Goal: Information Seeking & Learning: Check status

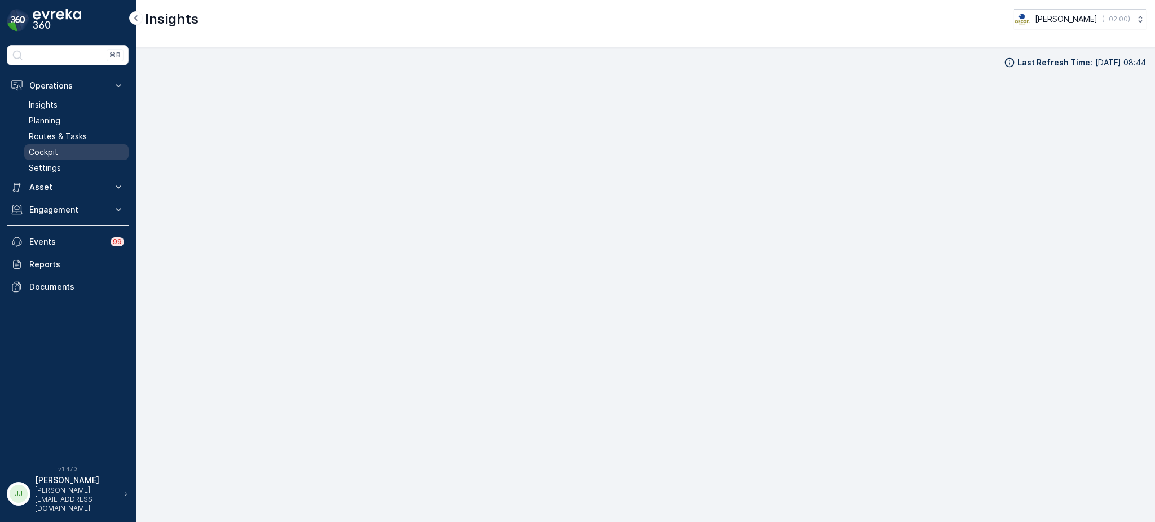
click at [45, 157] on p "Cockpit" at bounding box center [43, 152] width 29 height 11
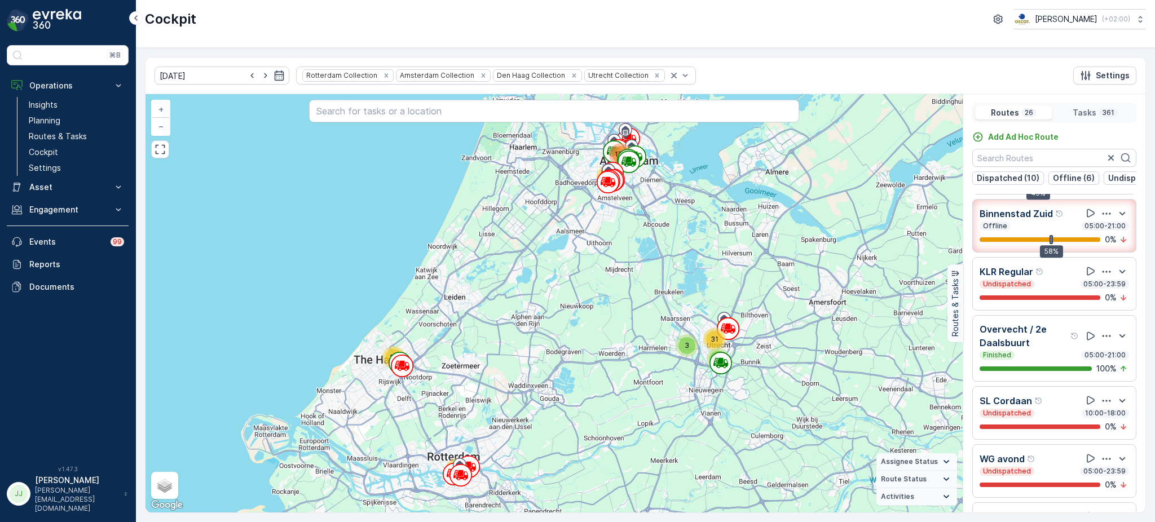
scroll to position [406, 0]
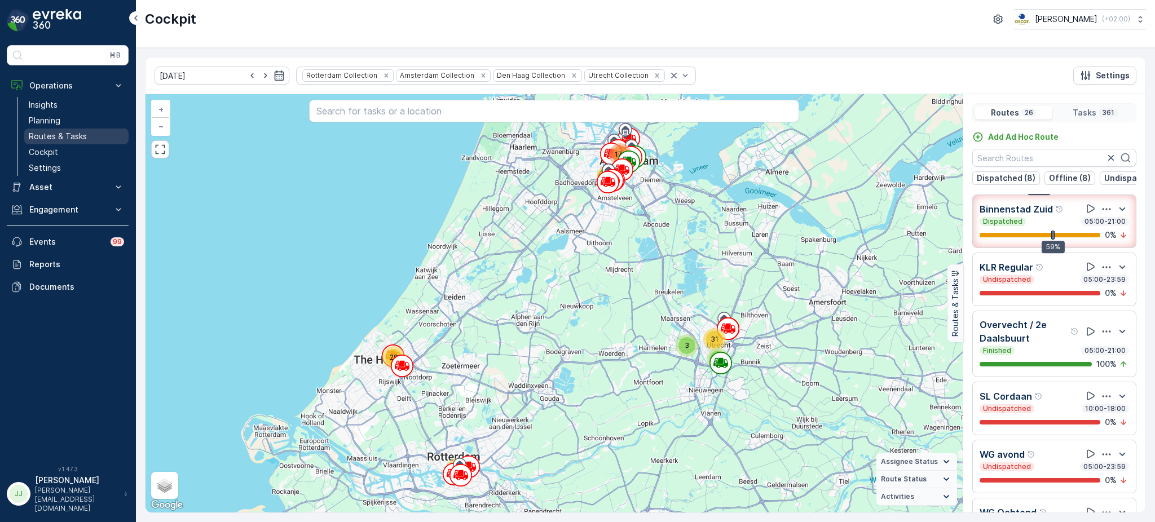
click at [70, 130] on link "Routes & Tasks" at bounding box center [76, 137] width 104 height 16
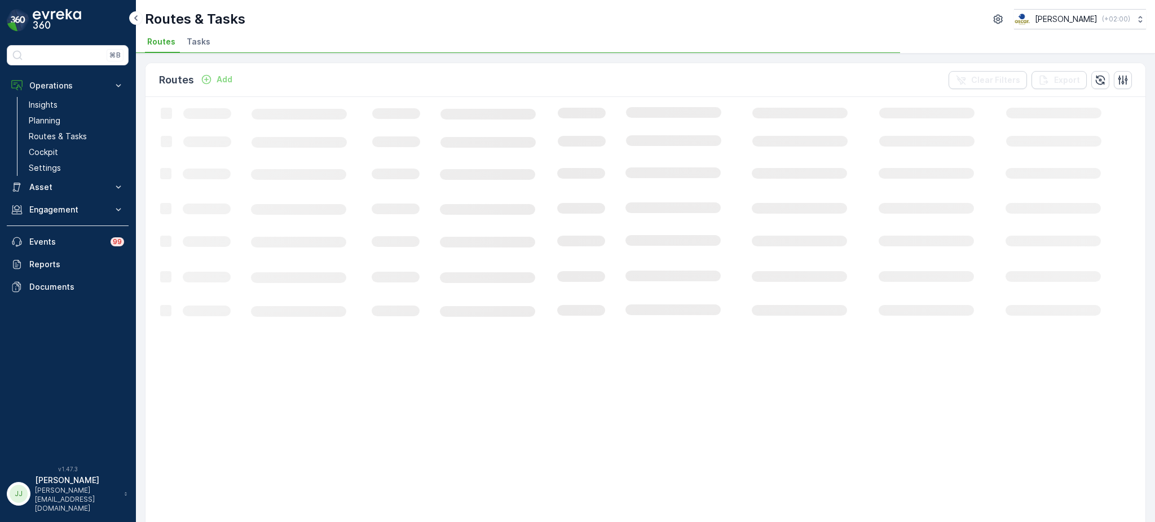
click at [202, 41] on span "Tasks" at bounding box center [199, 41] width 24 height 11
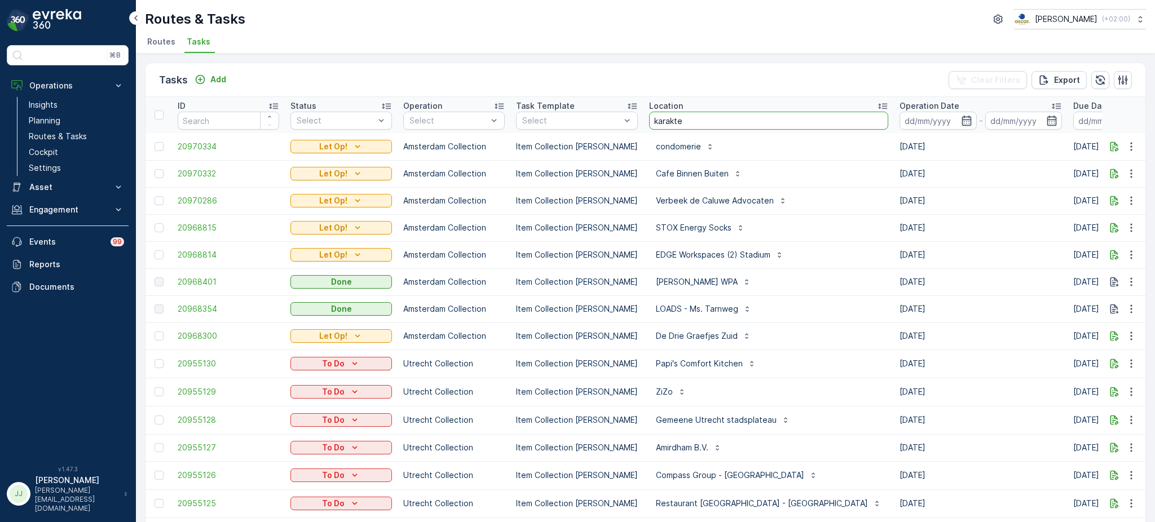
type input "karakter"
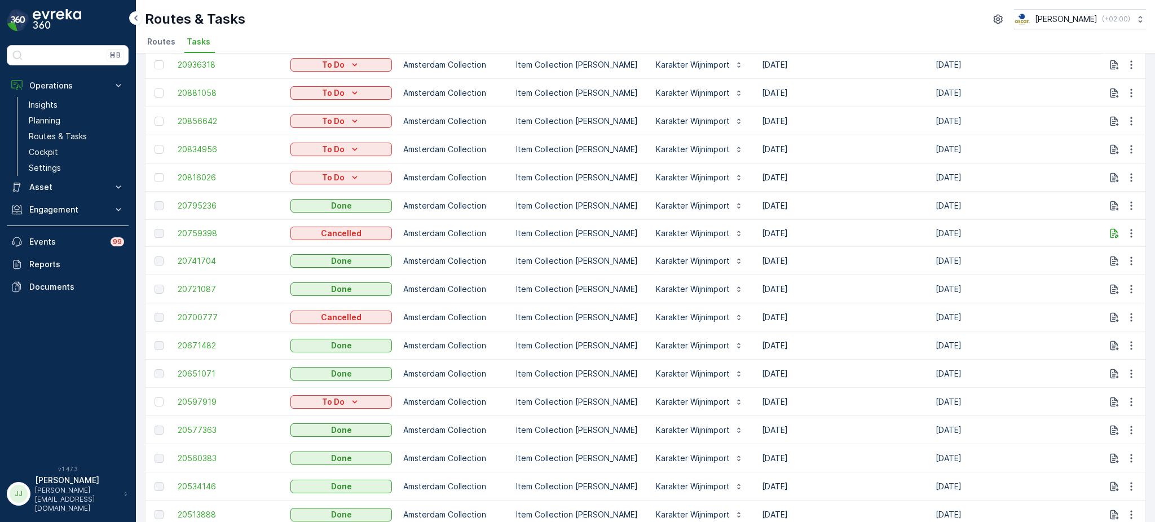
scroll to position [138, 0]
click at [64, 121] on link "Planning" at bounding box center [76, 121] width 104 height 16
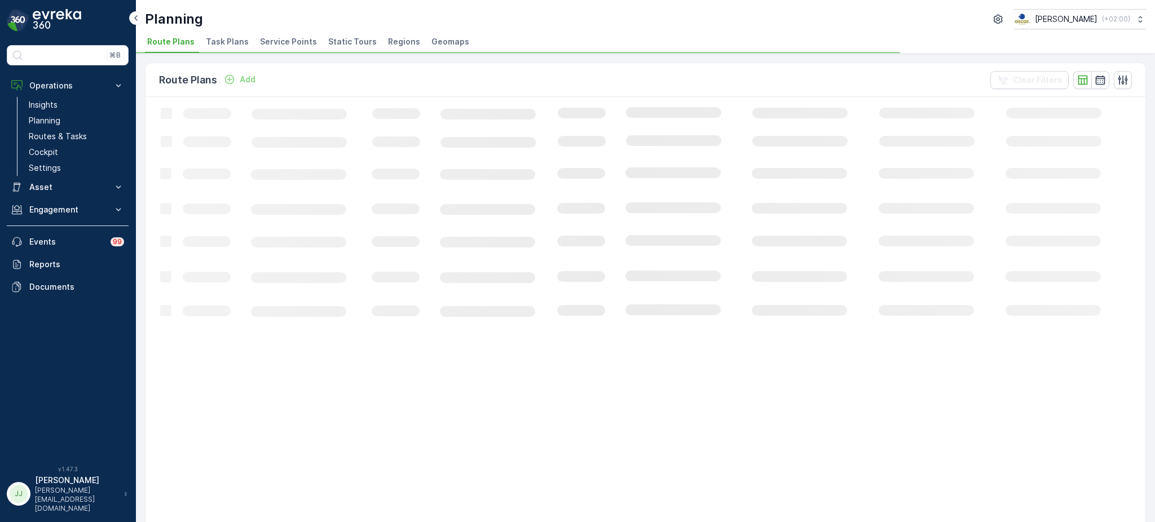
click at [224, 46] on span "Task Plans" at bounding box center [227, 41] width 43 height 11
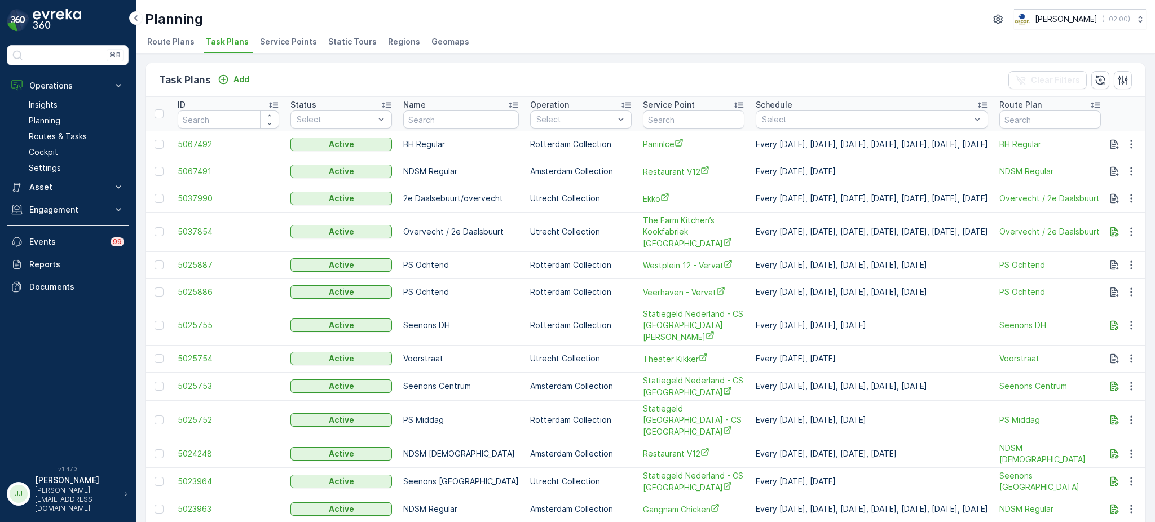
click at [646, 121] on input "text" at bounding box center [694, 120] width 102 height 18
type input "karakter"
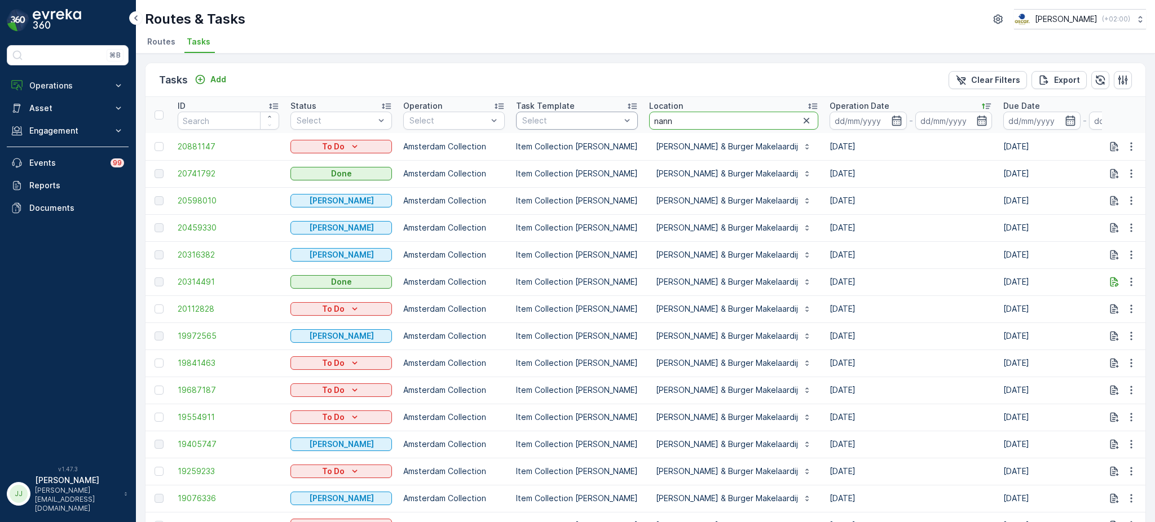
drag, startPoint x: 693, startPoint y: 118, endPoint x: 620, endPoint y: 115, distance: 73.4
click at [620, 115] on tr "ID Status Select Operation Select Task Template Select Location nann Operation …" at bounding box center [1050, 115] width 1808 height 36
type input "karakter"
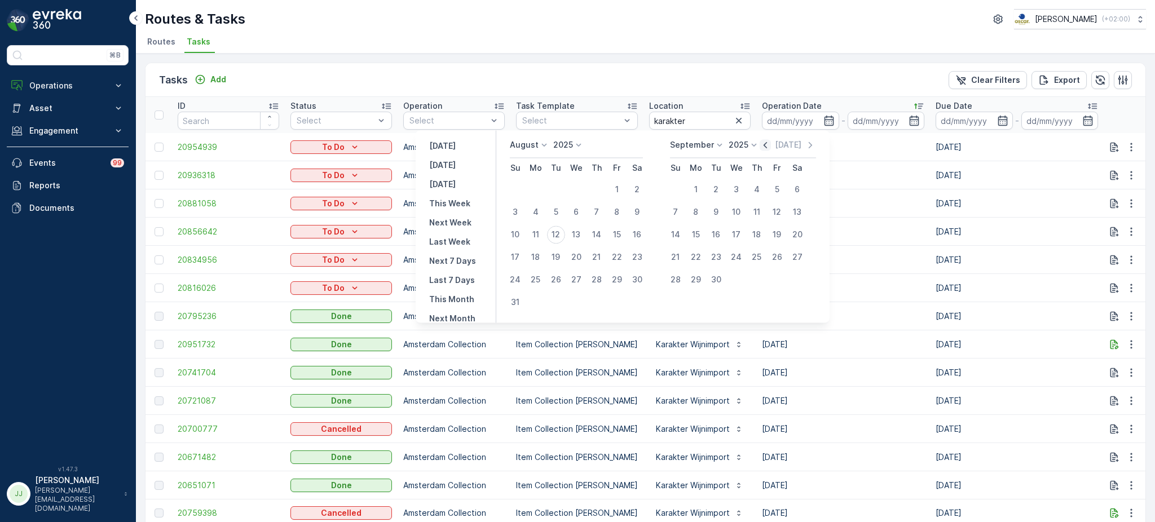
click at [766, 144] on icon "button" at bounding box center [765, 144] width 11 height 11
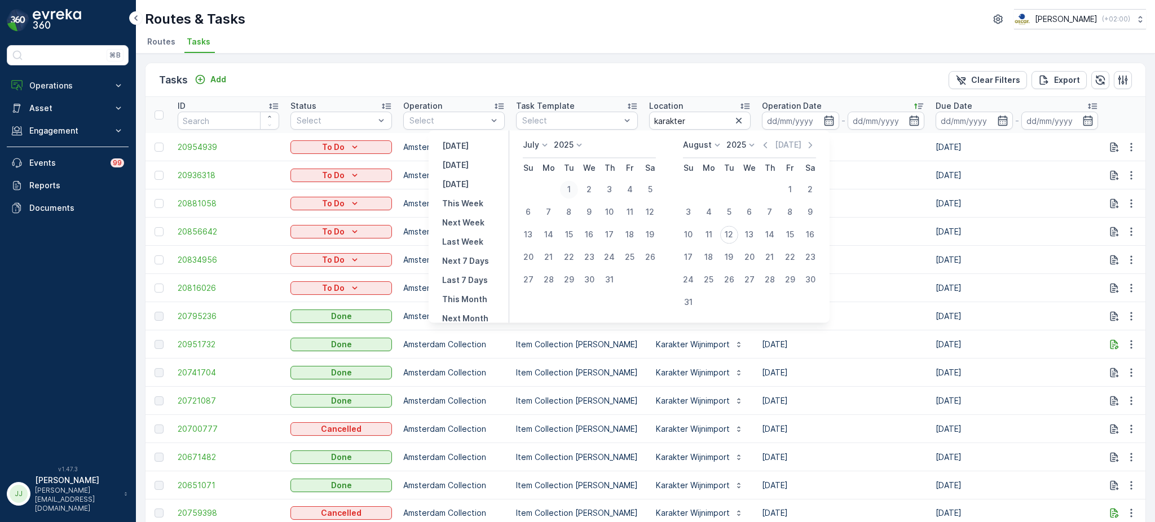
click at [576, 188] on div "1" at bounding box center [569, 189] width 18 height 18
type input "[DATE]"
click at [615, 274] on div "31" at bounding box center [610, 280] width 18 height 18
type input "[DATE]"
click at [570, 181] on div "1" at bounding box center [569, 189] width 18 height 18
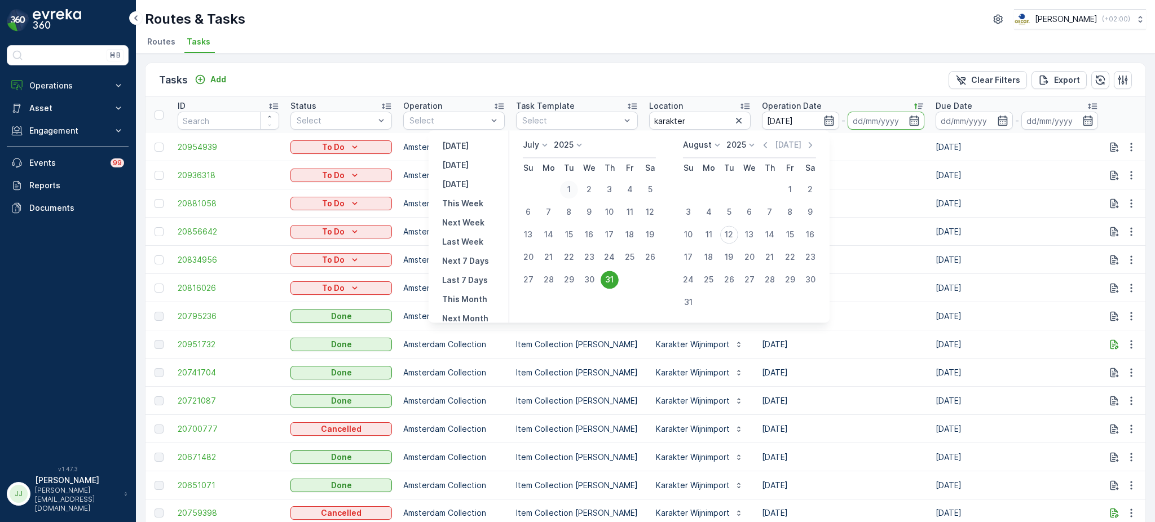
type input "[DATE]"
click at [614, 279] on div "31" at bounding box center [610, 280] width 18 height 18
type input "[DATE]"
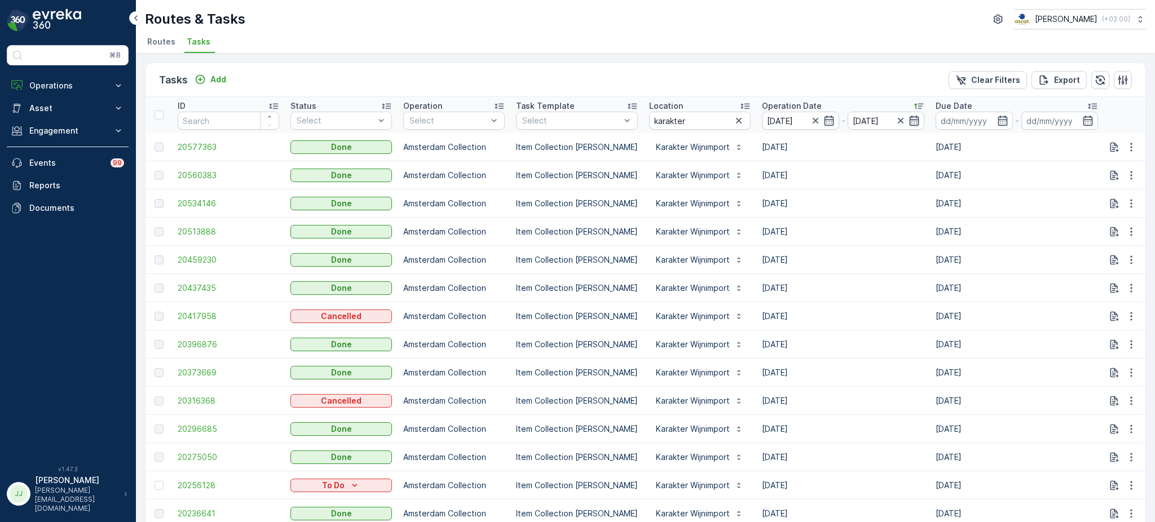
click at [910, 118] on icon "button" at bounding box center [915, 121] width 10 height 10
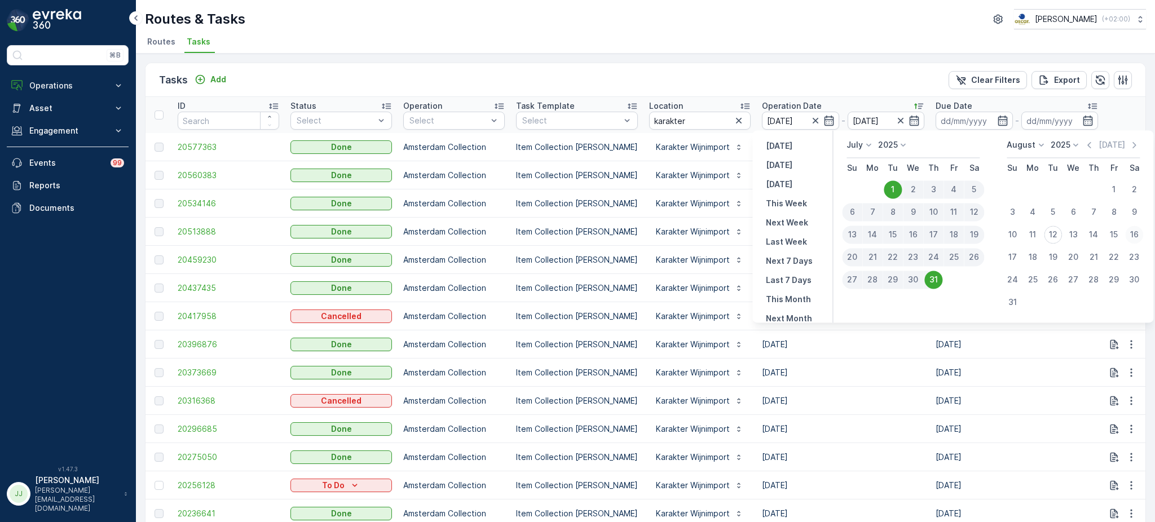
click at [1131, 231] on div "16" at bounding box center [1134, 235] width 18 height 18
type input "16.08.2025"
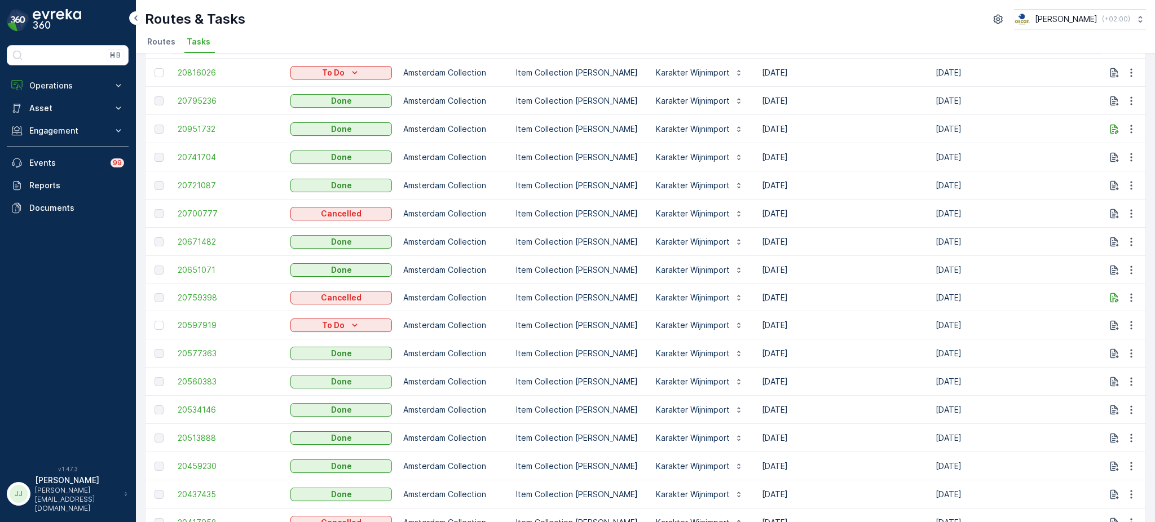
scroll to position [158, 0]
click at [194, 293] on span "20759398" at bounding box center [229, 298] width 102 height 11
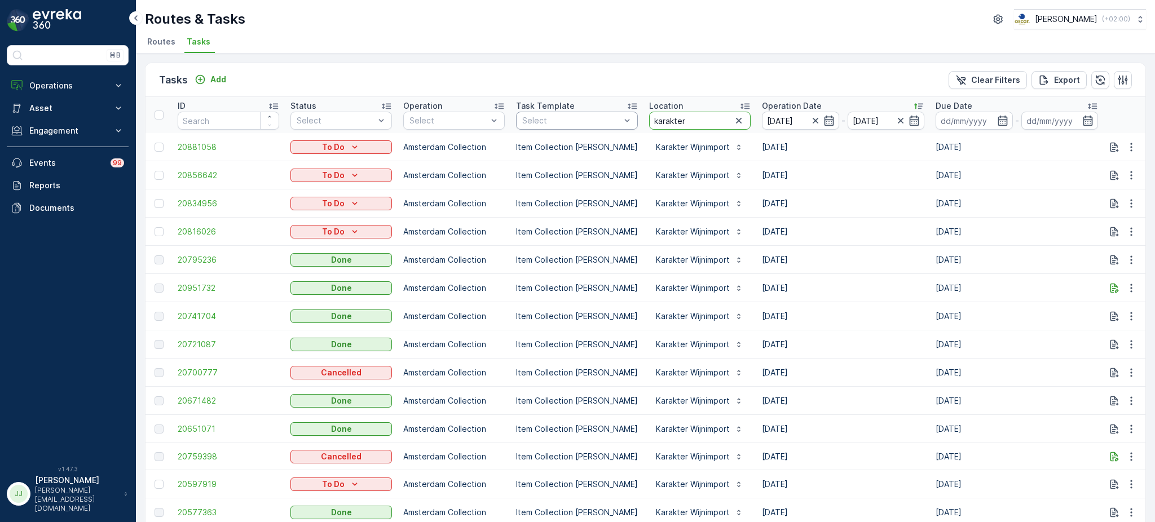
drag, startPoint x: 689, startPoint y: 117, endPoint x: 592, endPoint y: 125, distance: 97.4
click at [592, 125] on tr "ID Status Select Operation Select Task Template Select Location karakter Operat…" at bounding box center [1016, 115] width 1740 height 36
type input "ketel"
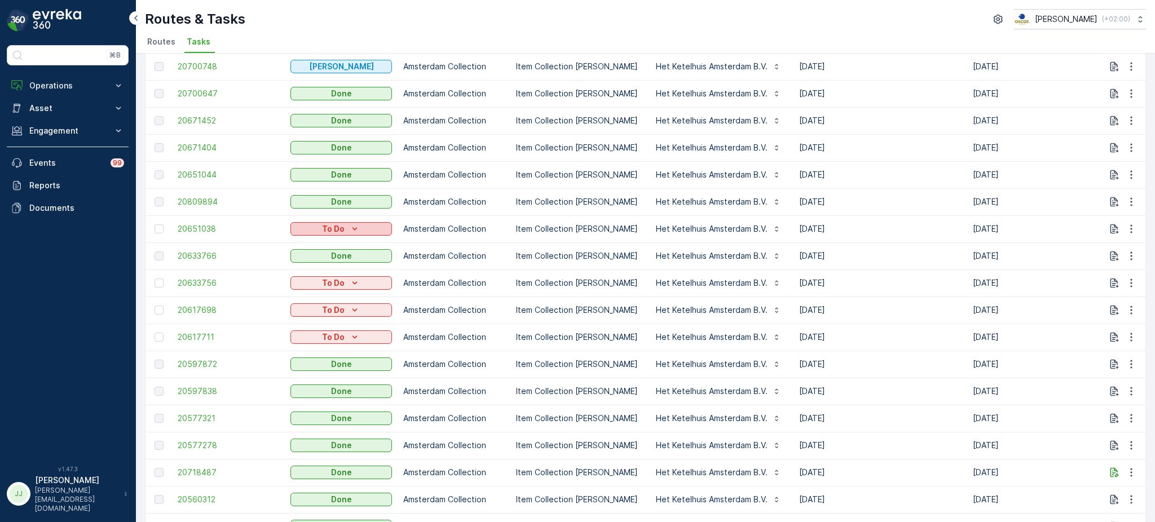
scroll to position [621, 0]
